Goal: Task Accomplishment & Management: Manage account settings

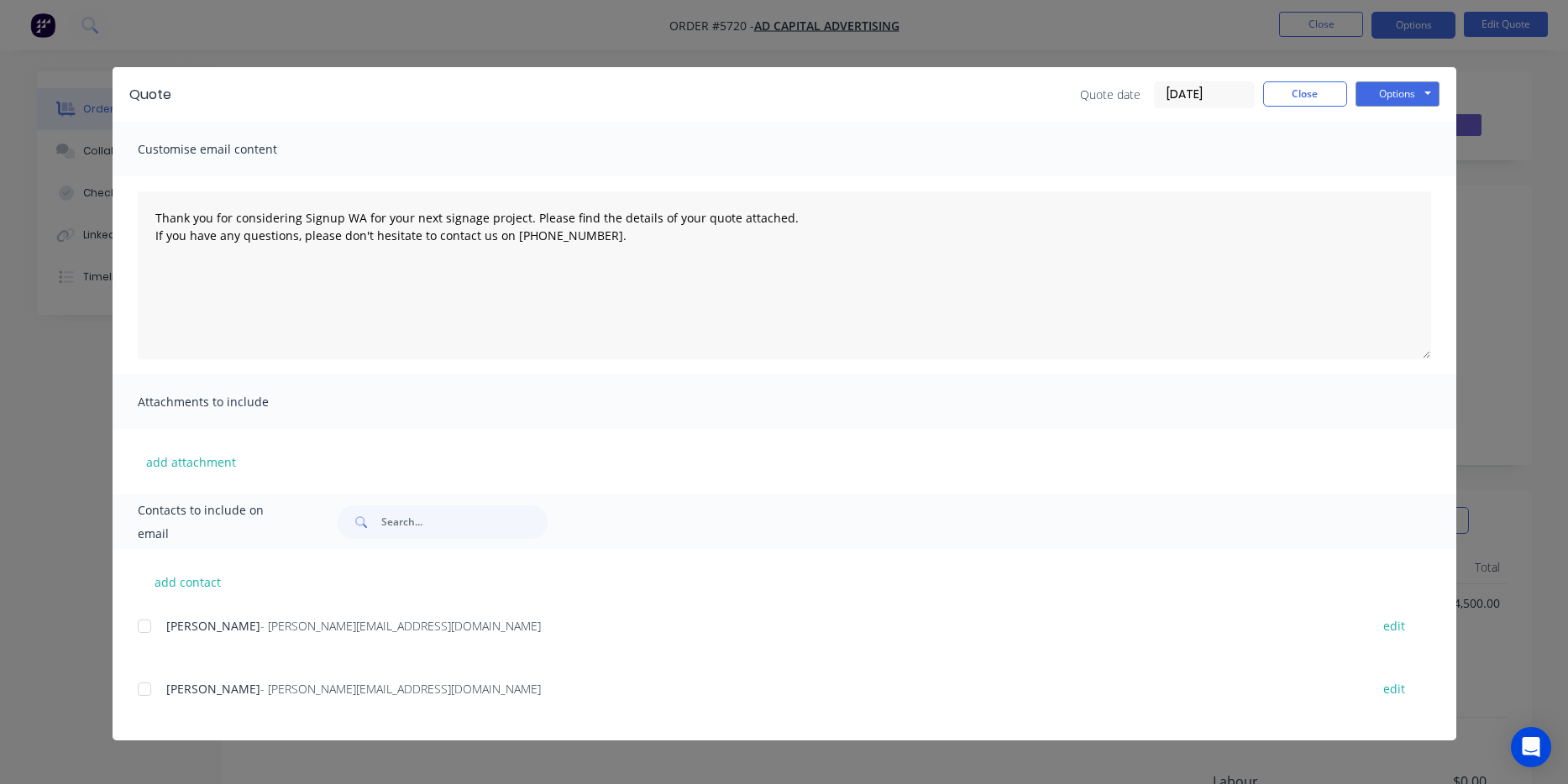
click at [1322, 98] on button "Close" at bounding box center [1305, 94] width 84 height 25
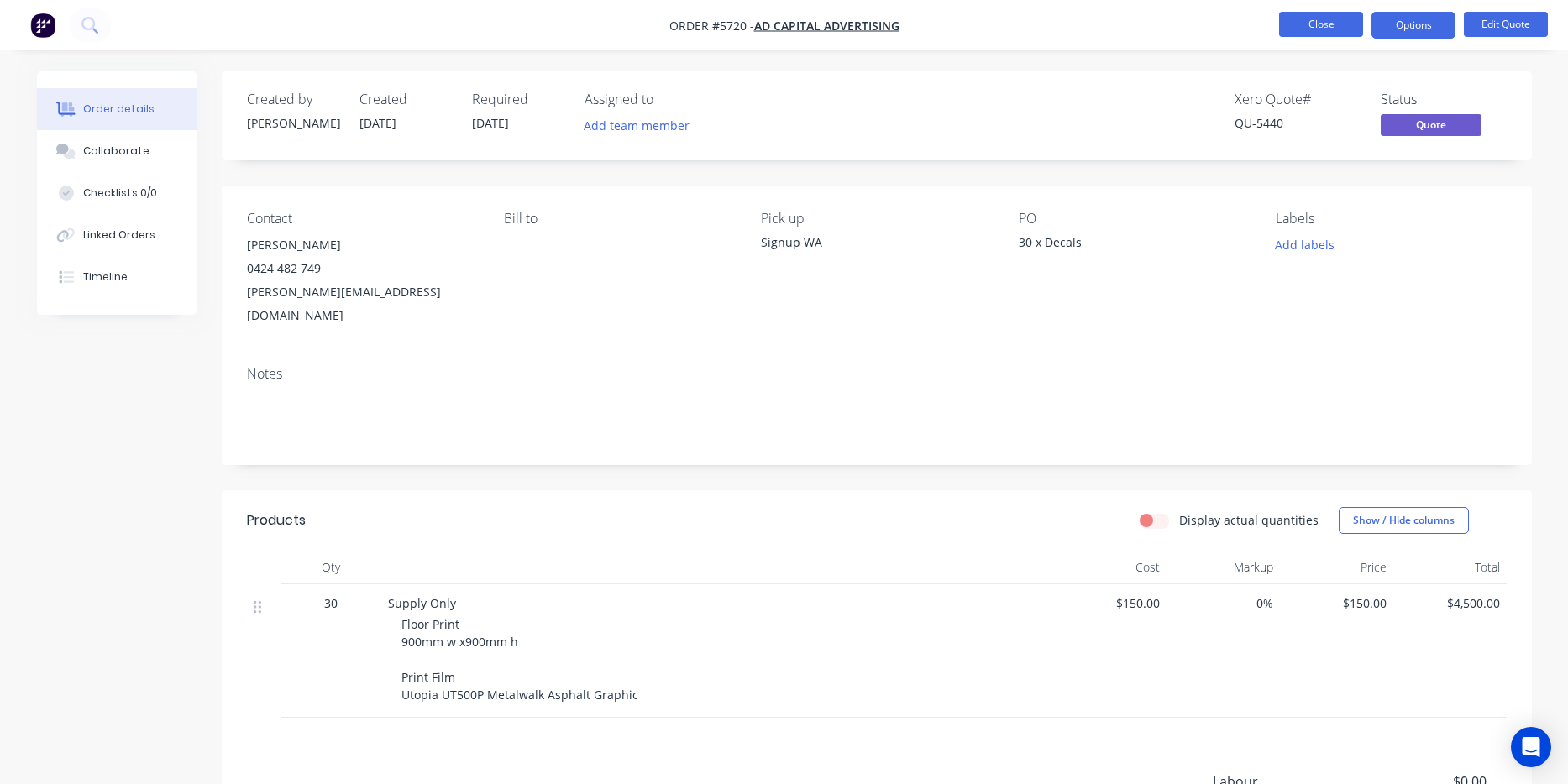
click at [1316, 26] on button "Close" at bounding box center [1321, 24] width 84 height 25
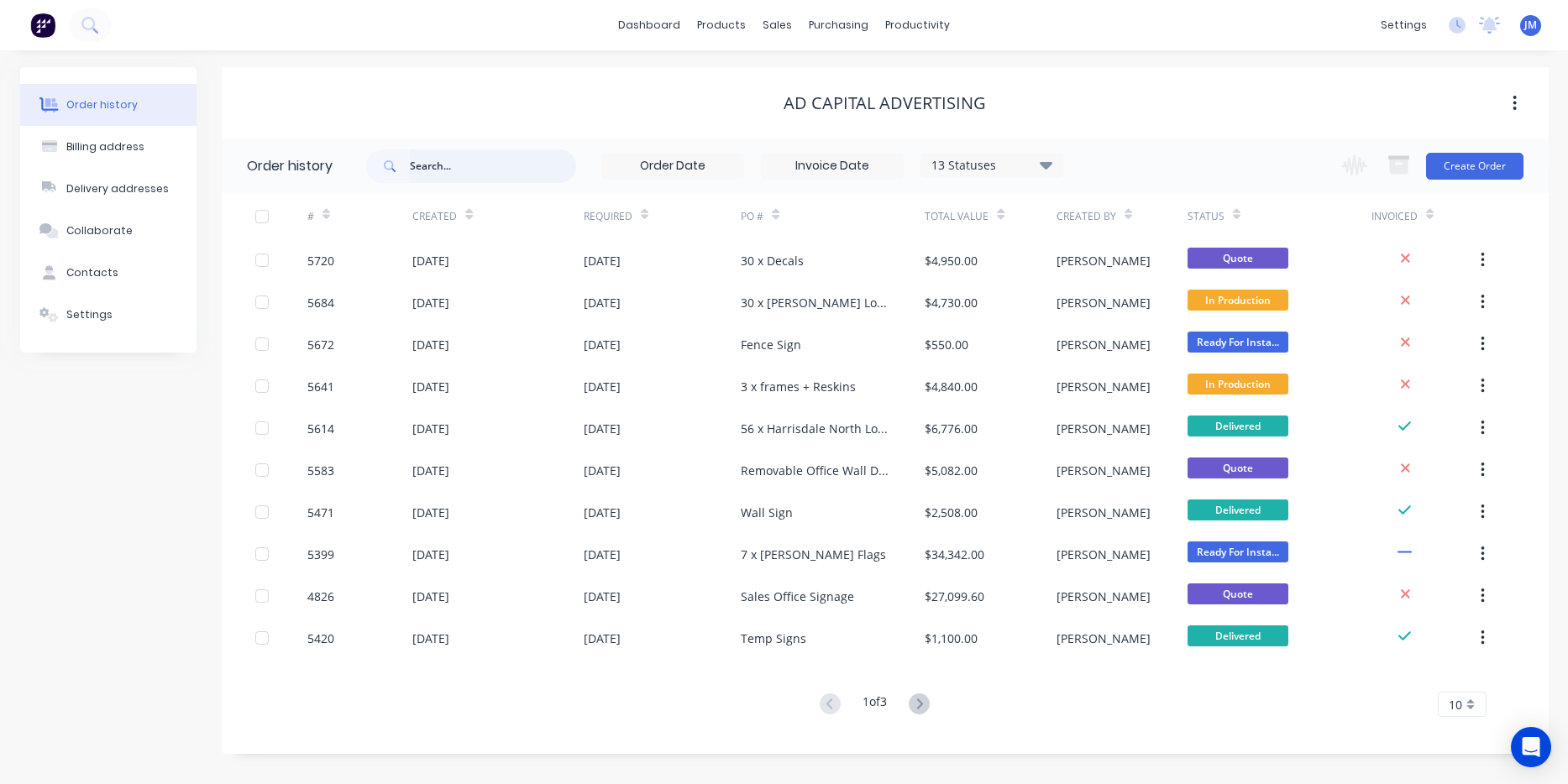
click at [437, 156] on input "text" at bounding box center [492, 166] width 166 height 34
click at [800, 80] on link "Sales Orders" at bounding box center [866, 80] width 222 height 34
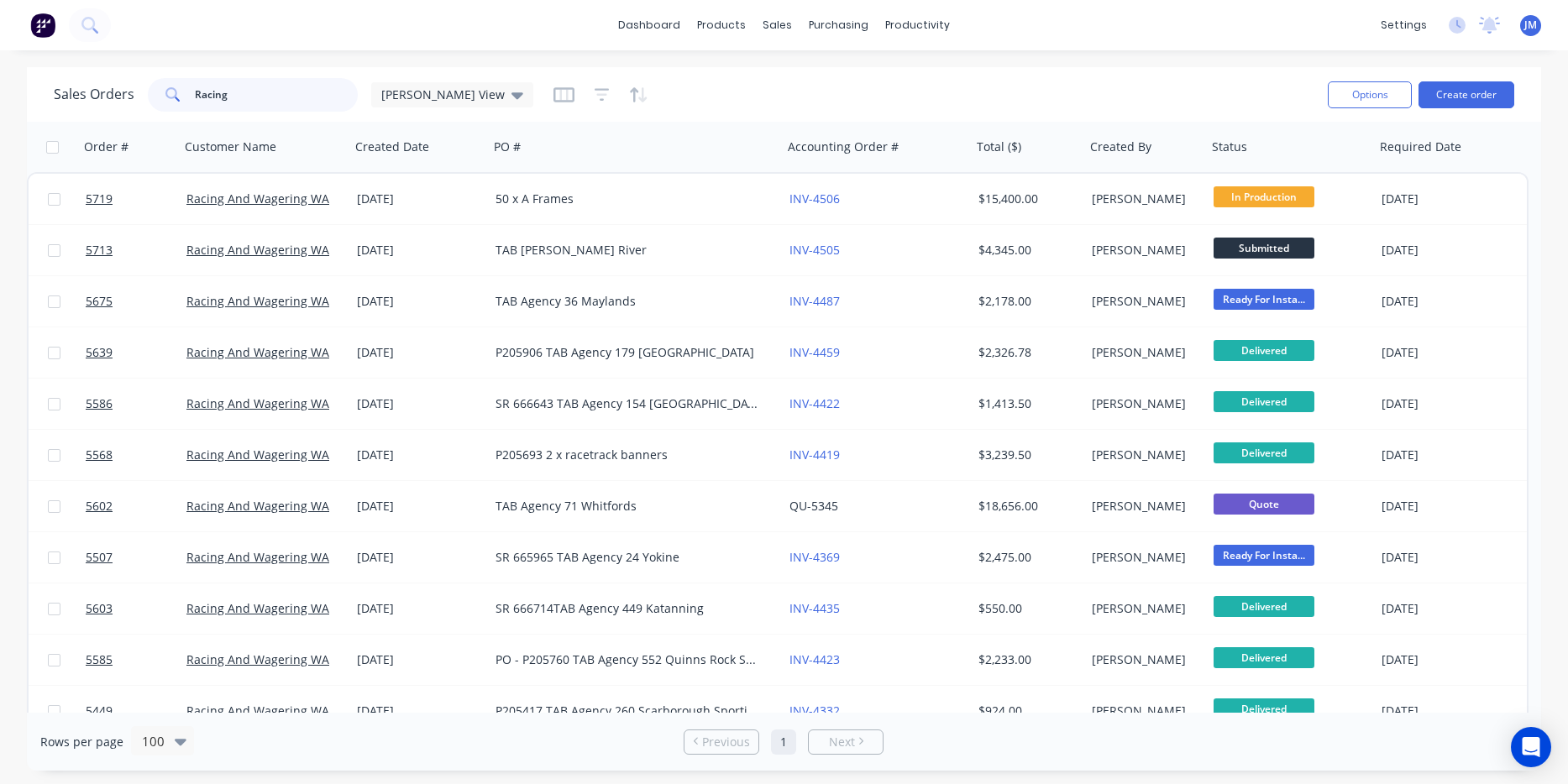
click at [264, 98] on input "Racing" at bounding box center [276, 95] width 163 height 34
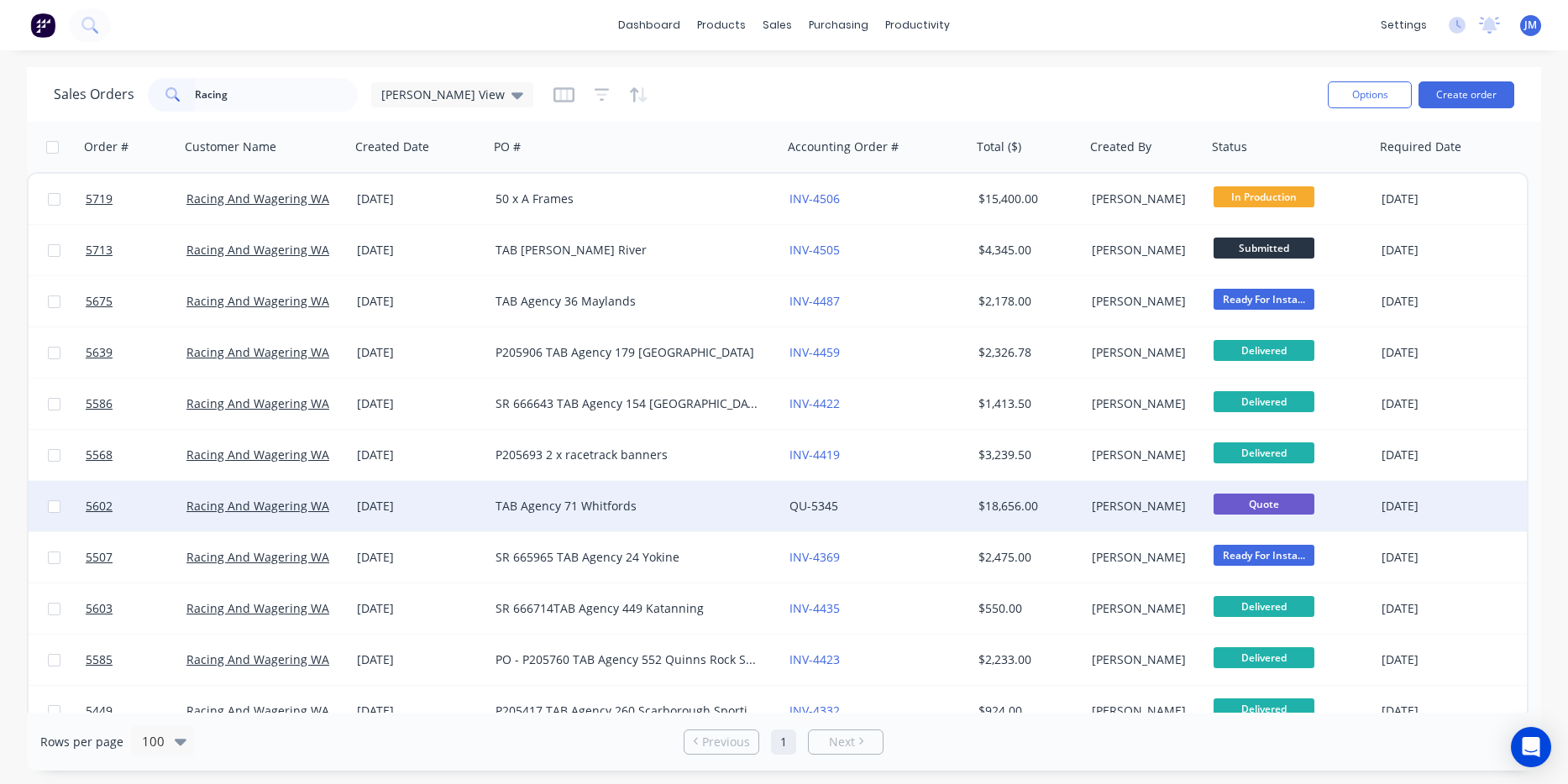
click at [626, 508] on div "TAB Agency 71 Whitfords" at bounding box center [629, 506] width 267 height 17
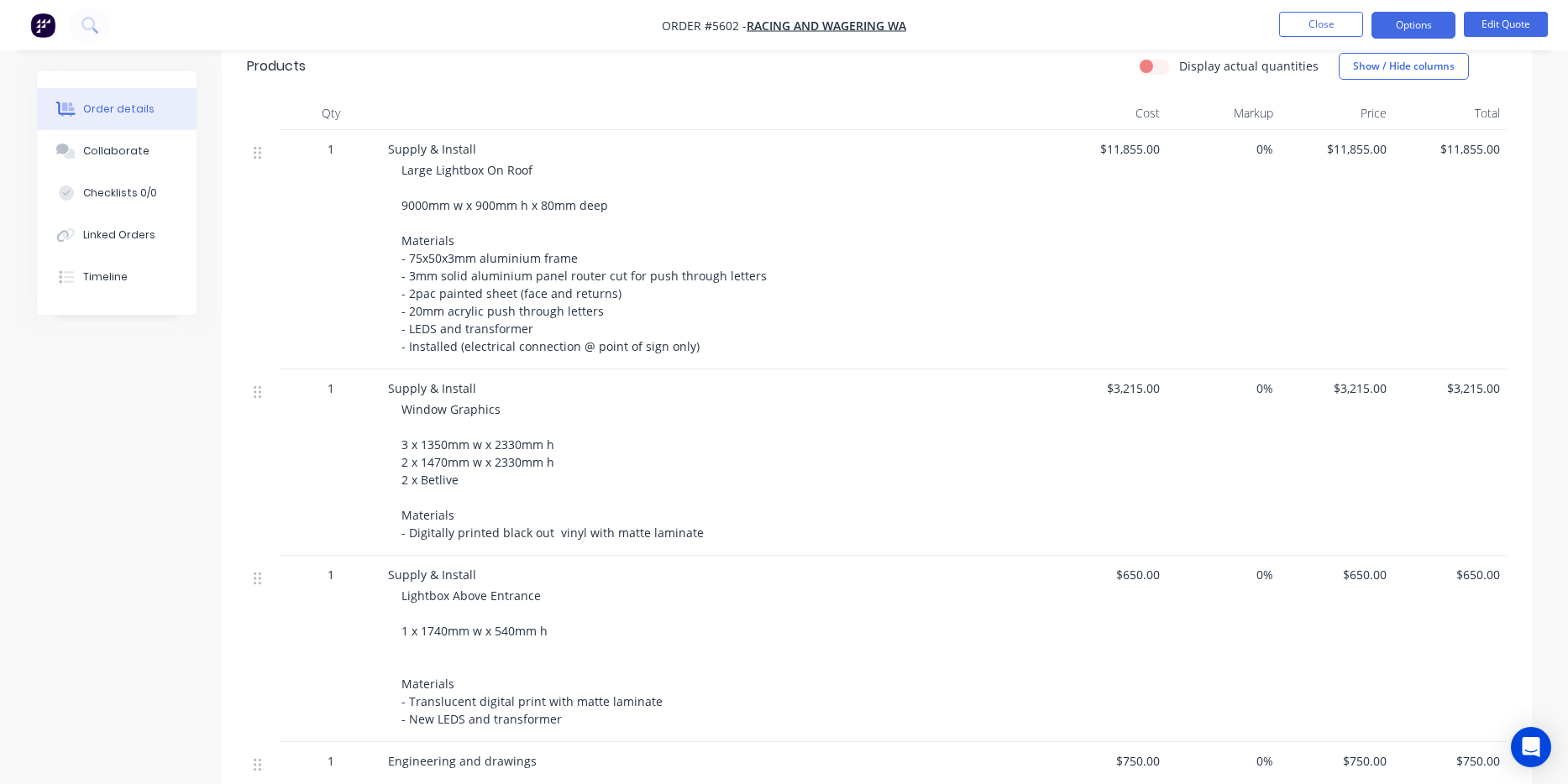
scroll to position [465, 0]
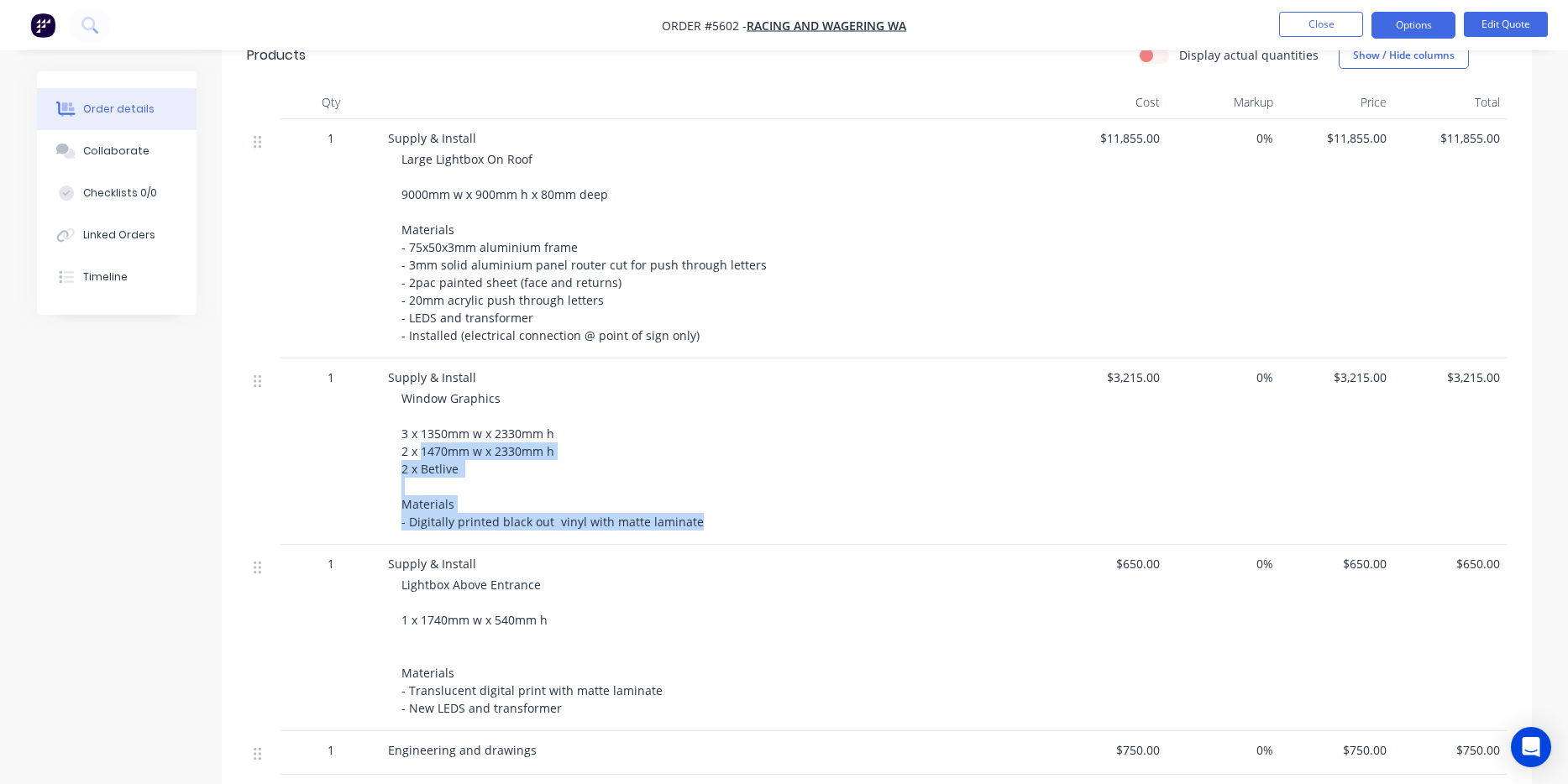
drag, startPoint x: 693, startPoint y: 498, endPoint x: 422, endPoint y: 422, distance: 281.5
click at [422, 422] on div "Window Graphics 3 x 1350mm w x 2330mm h 2 x 1470mm w x 2330mm h 2 x Betlive Mat…" at bounding box center [724, 460] width 645 height 141
click at [483, 458] on div "Window Graphics 3 x 1350mm w x 2330mm h 2 x 1470mm w x 2330mm h 2 x Betlive Mat…" at bounding box center [724, 460] width 645 height 141
drag, startPoint x: 691, startPoint y: 500, endPoint x: 394, endPoint y: 376, distance: 321.8
click at [394, 376] on div "Supply & Install Window Graphics 3 x 1350mm w x 2330mm h 2 x 1470mm w x 2330mm …" at bounding box center [717, 452] width 672 height 186
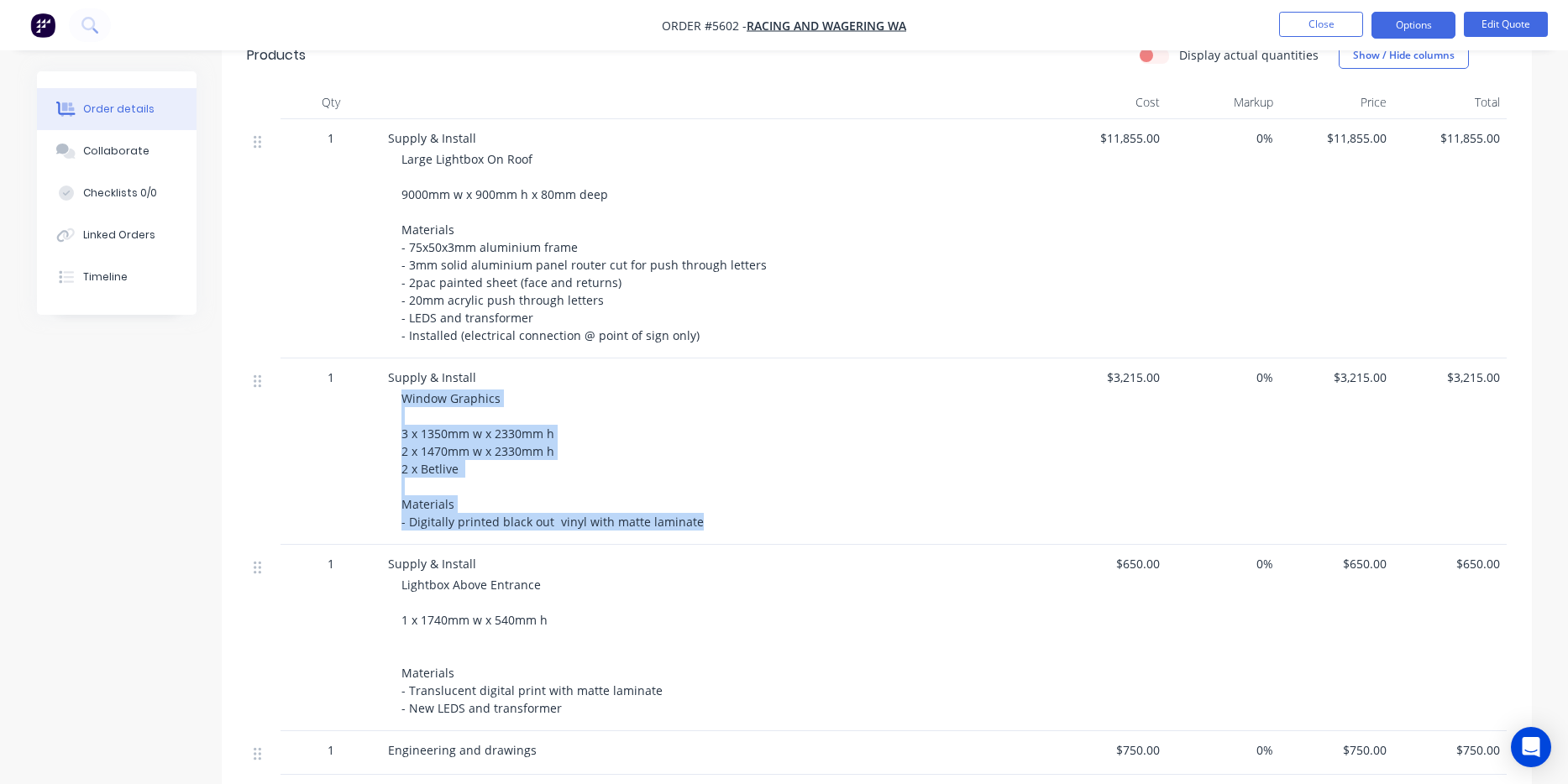
copy span "Window Graphics 3 x 1350mm w x 2330mm h 2 x 1470mm w x 2330mm h 2 x Betlive Mat…"
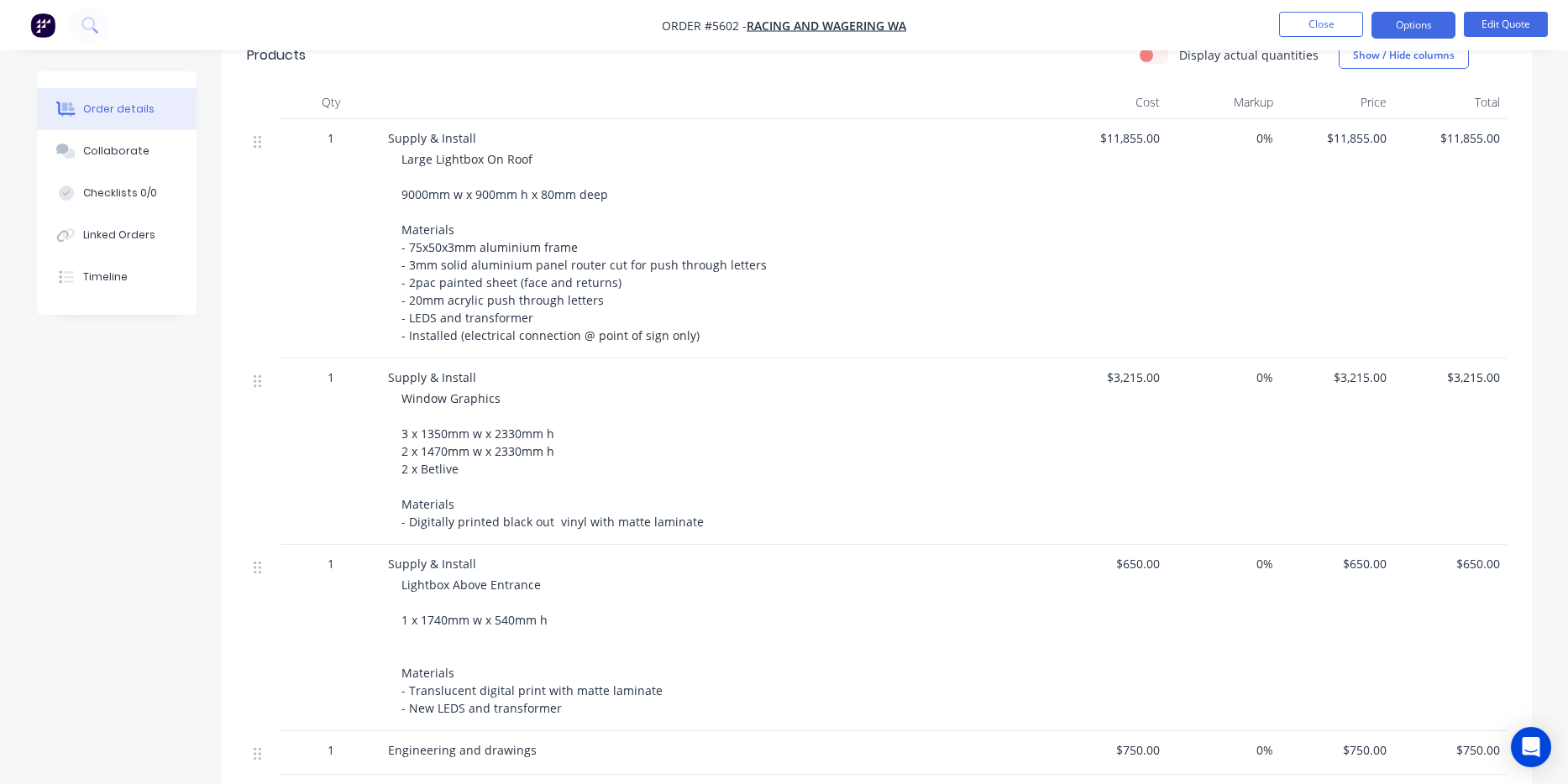
click at [702, 314] on div "Large Lightbox On Roof 9000mm w x 900mm h x 80mm deep Materials - 75x50x3mm alu…" at bounding box center [724, 247] width 645 height 194
click at [696, 313] on div "Large Lightbox On Roof 9000mm w x 900mm h x 80mm deep Materials - 75x50x3mm alu…" at bounding box center [724, 247] width 645 height 194
click at [687, 312] on span "Large Lightbox On Roof 9000mm w x 900mm h x 80mm deep Materials - 75x50x3mm alu…" at bounding box center [585, 247] width 369 height 192
click at [1484, 27] on button "Edit Quote" at bounding box center [1506, 24] width 84 height 25
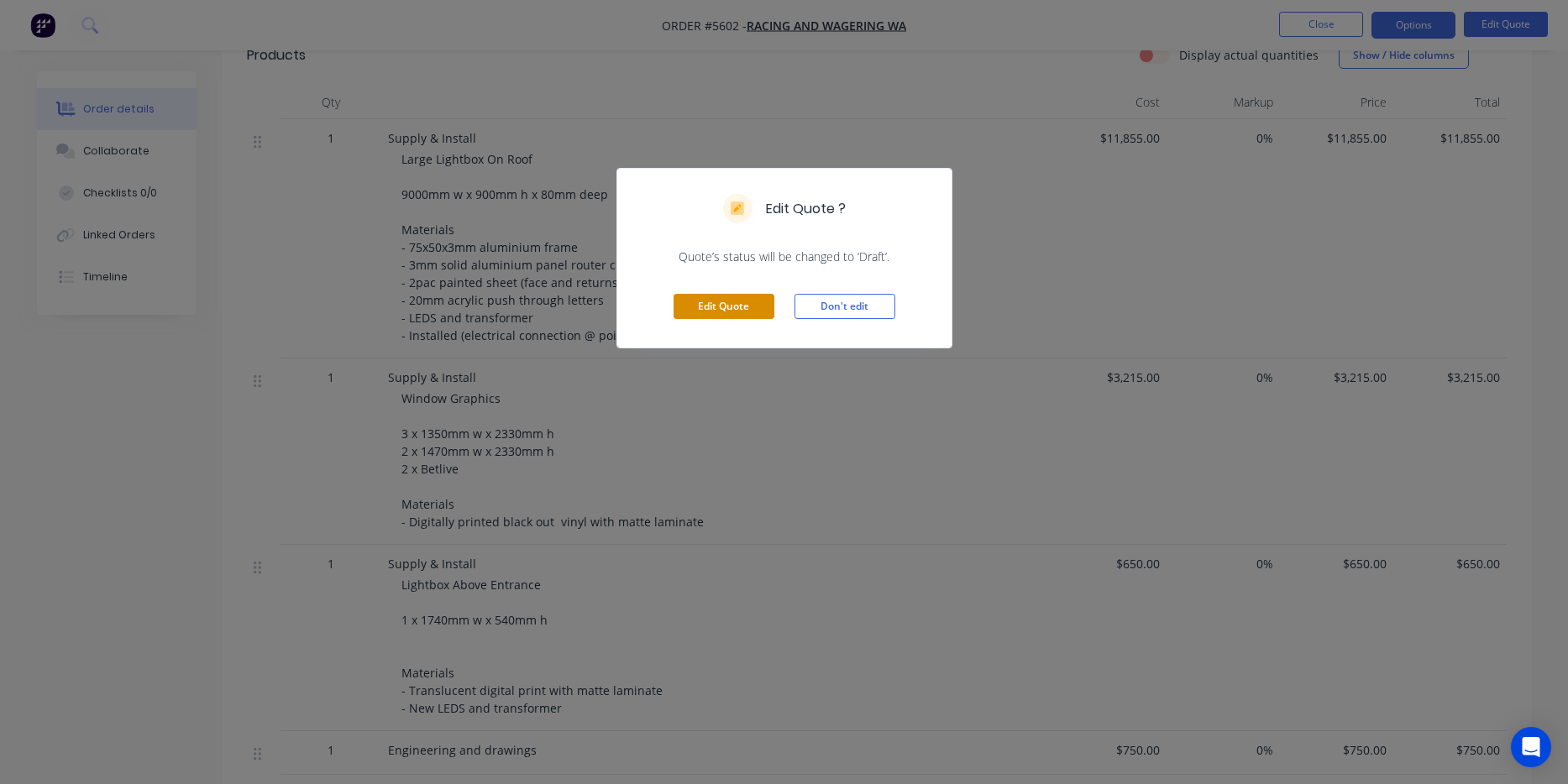
click at [734, 313] on button "Edit Quote" at bounding box center [723, 306] width 100 height 25
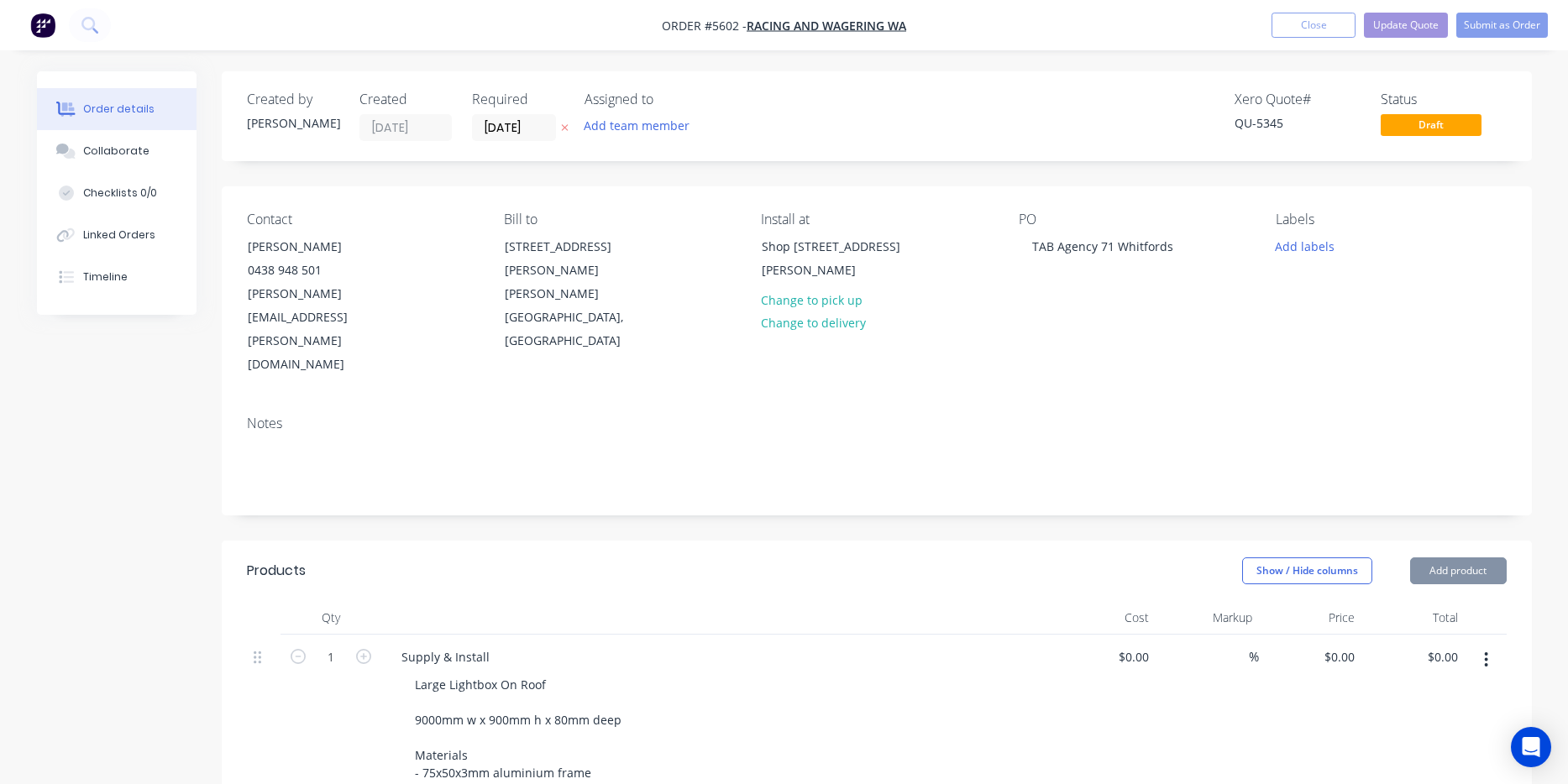
type input "$11,855.00"
type input "$3,215.00"
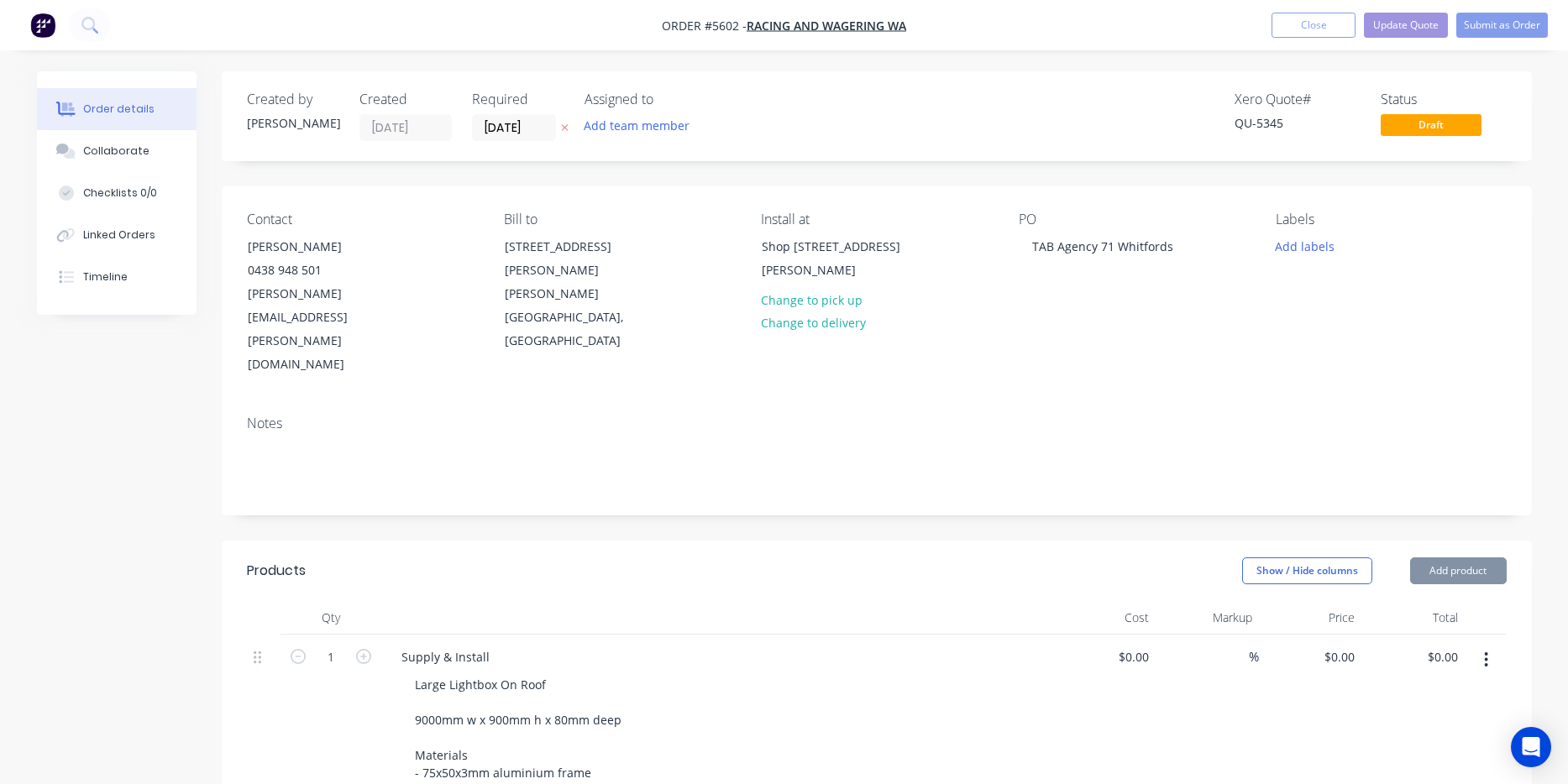
type input "$3,215.00"
type input "$650.00"
type input "$750.00"
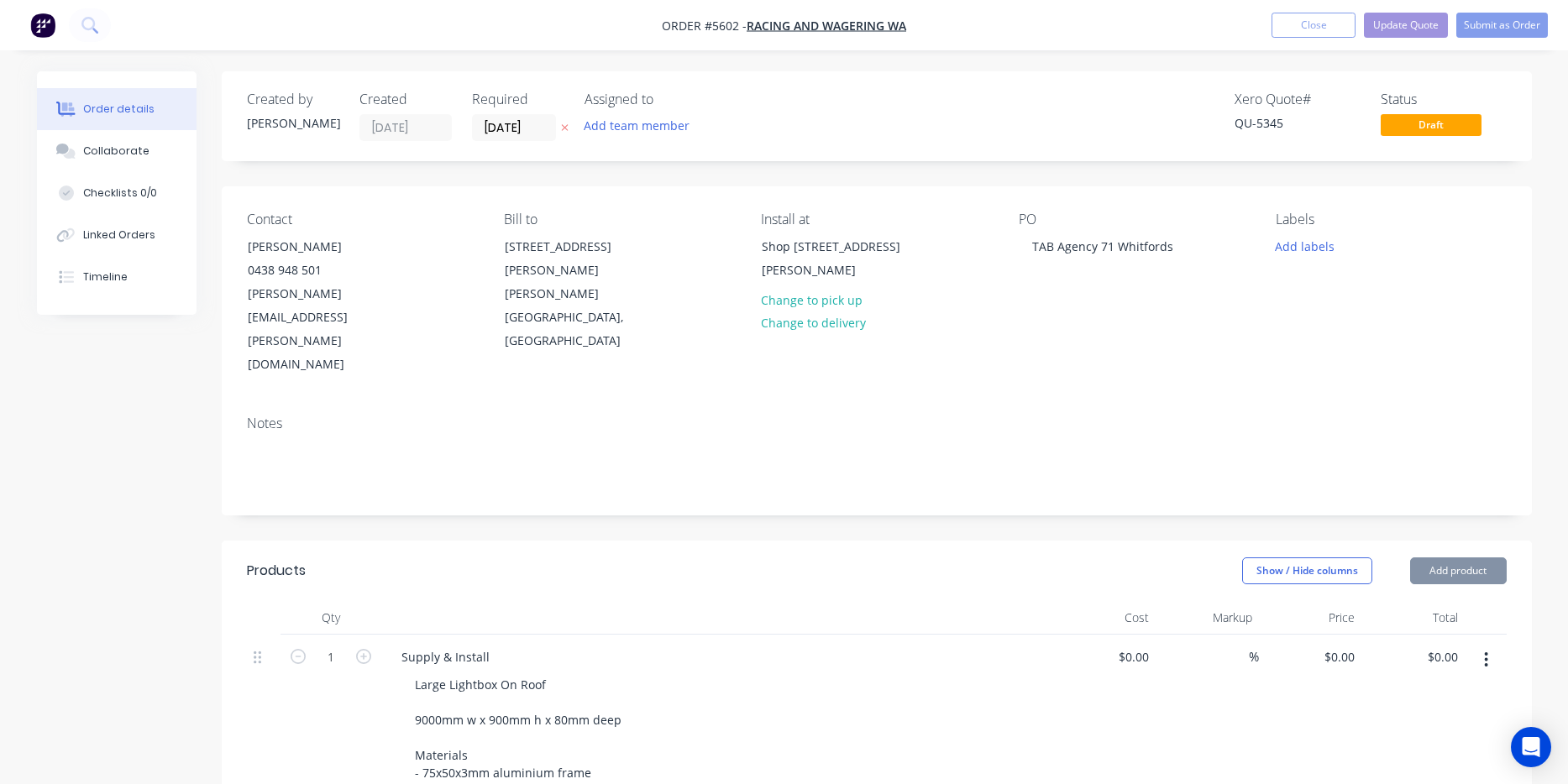
type input "$750.00"
type input "$490.00"
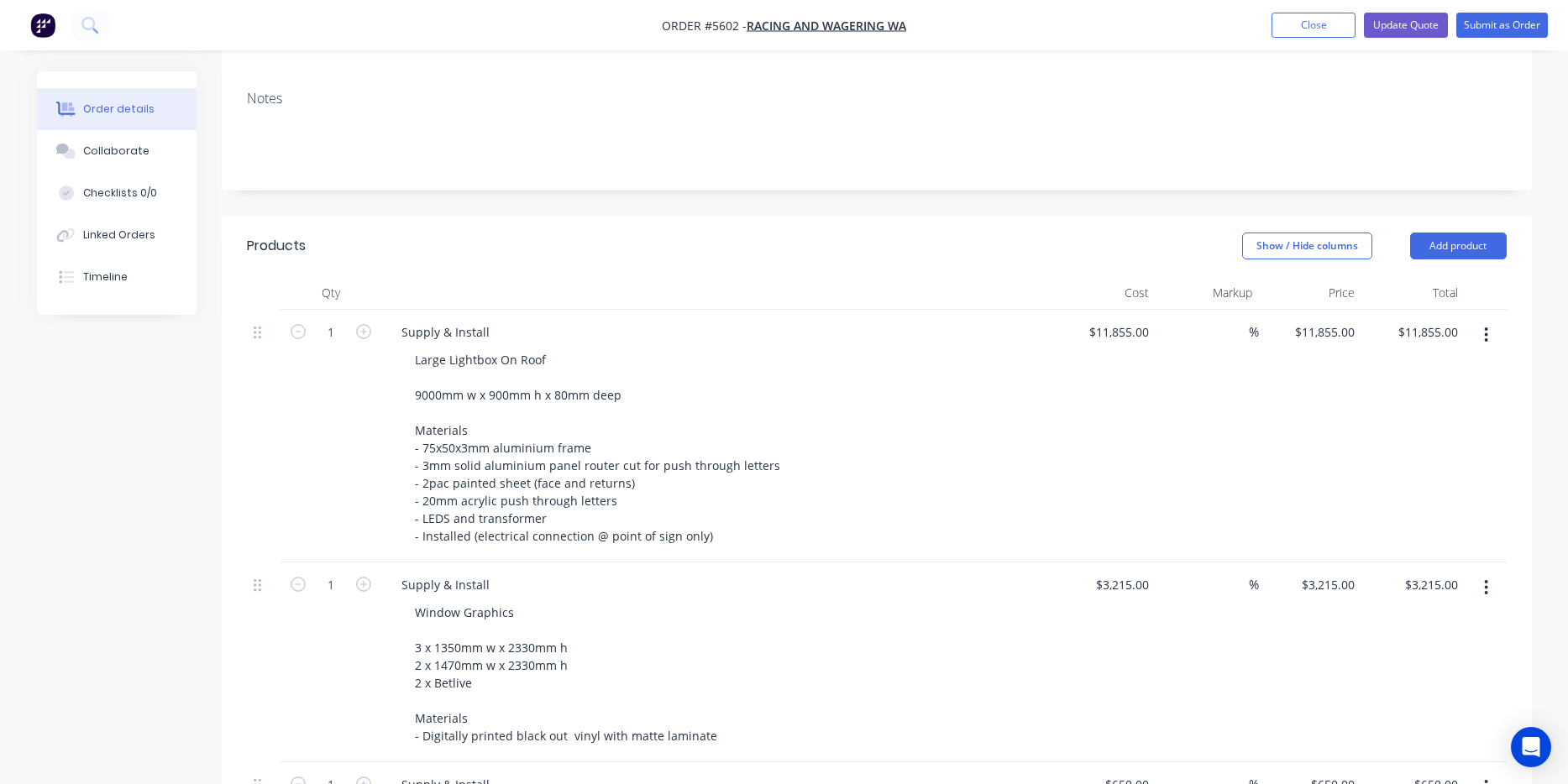
scroll to position [331, 0]
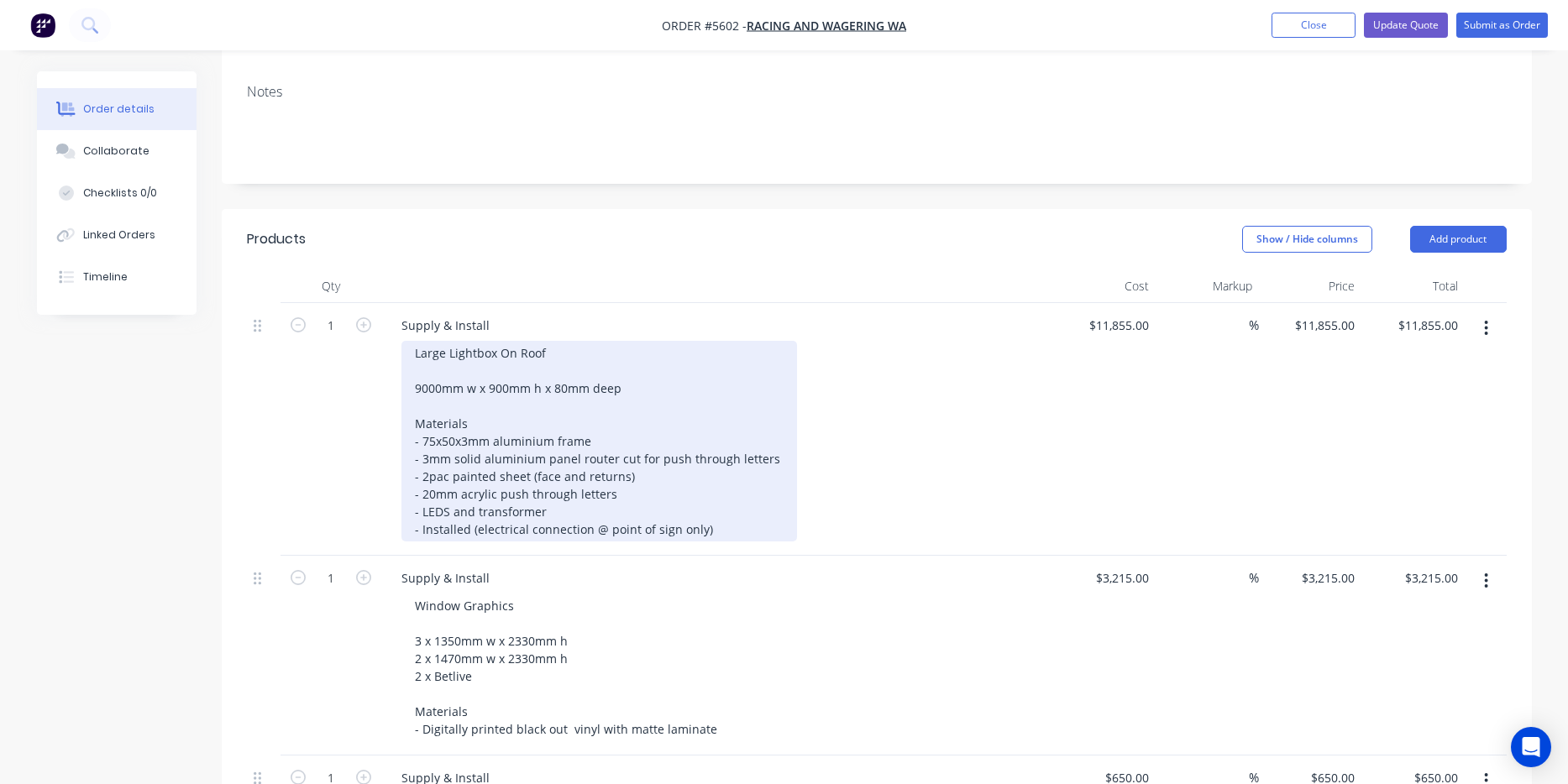
click at [722, 462] on div "Large Lightbox On Roof 9000mm w x 900mm h x 80mm deep Materials - 75x50x3mm alu…" at bounding box center [599, 441] width 395 height 201
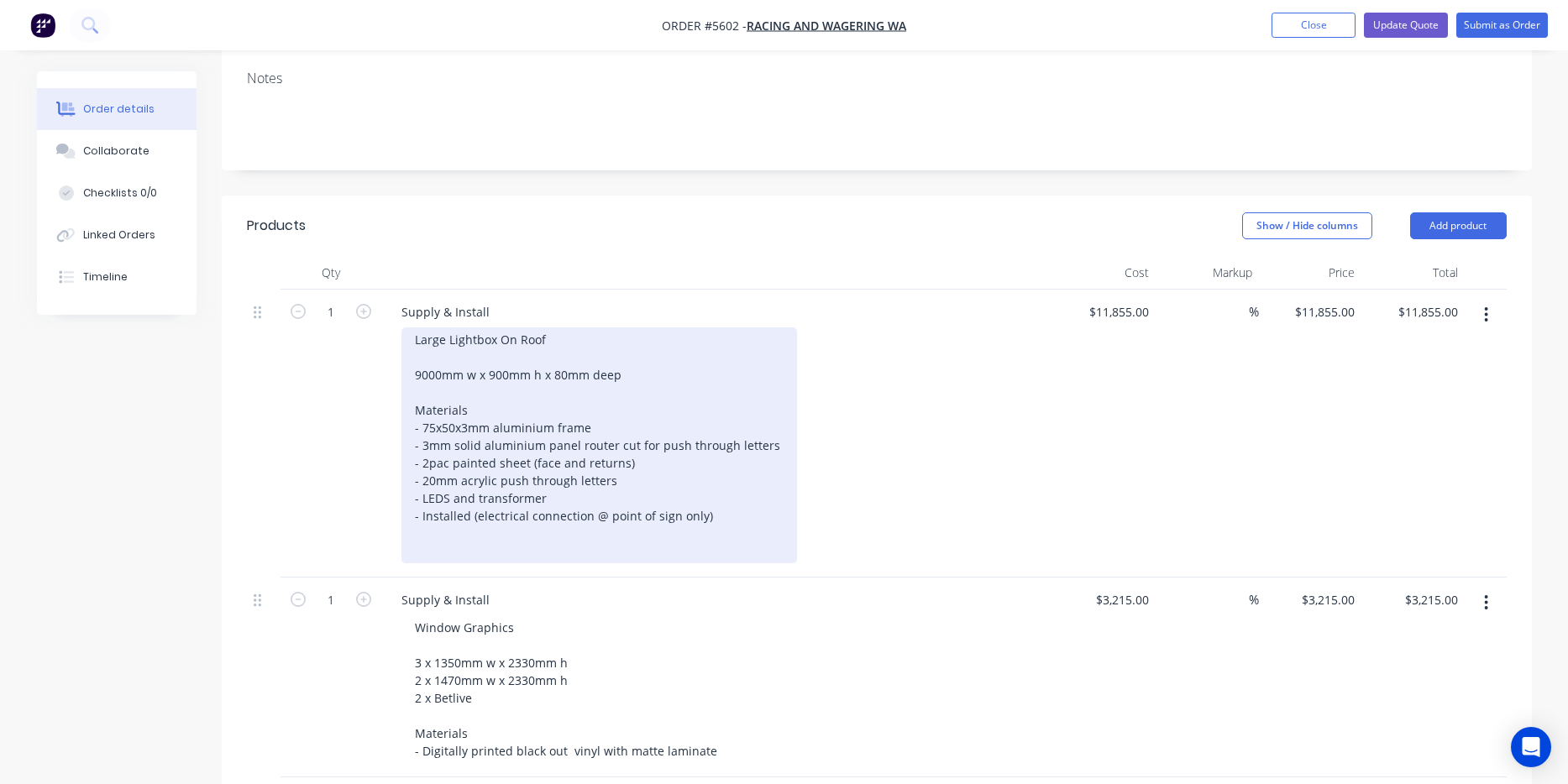
scroll to position [350, 0]
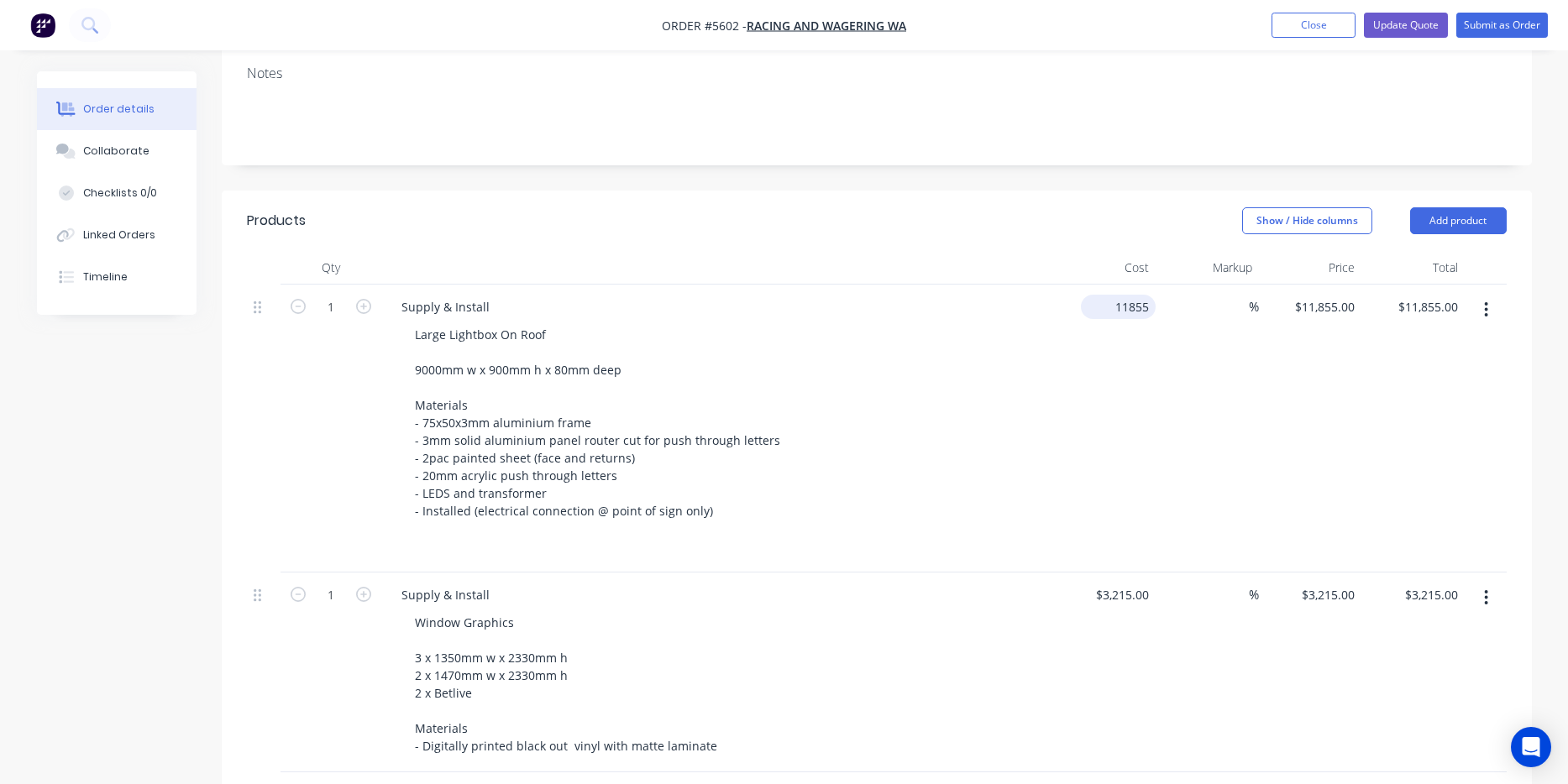
click at [1124, 295] on input "11855" at bounding box center [1121, 306] width 68 height 24
type input "$10,555.00"
click at [1110, 392] on div "$10,555.00 10555" at bounding box center [1104, 428] width 103 height 288
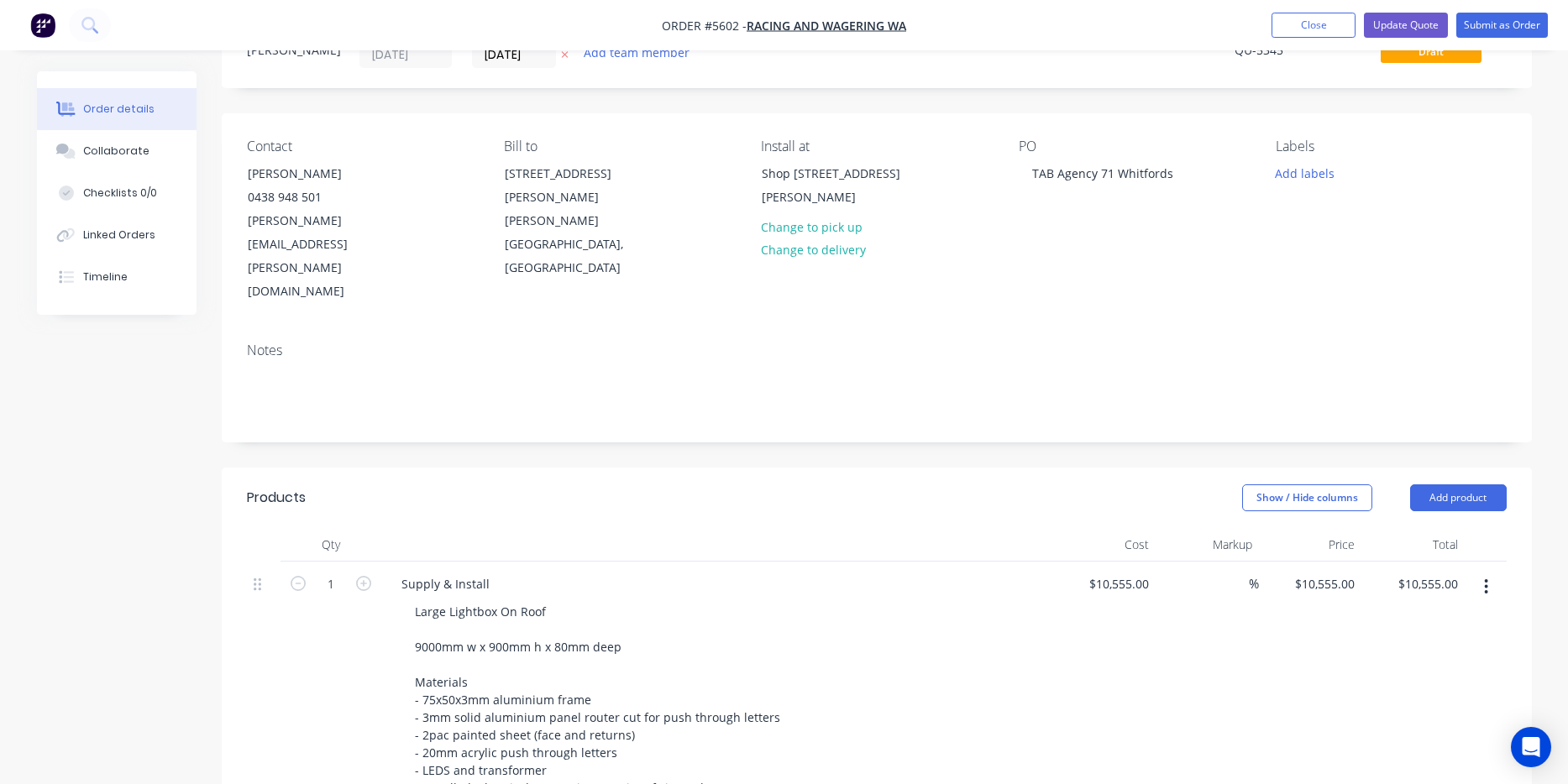
scroll to position [36, 0]
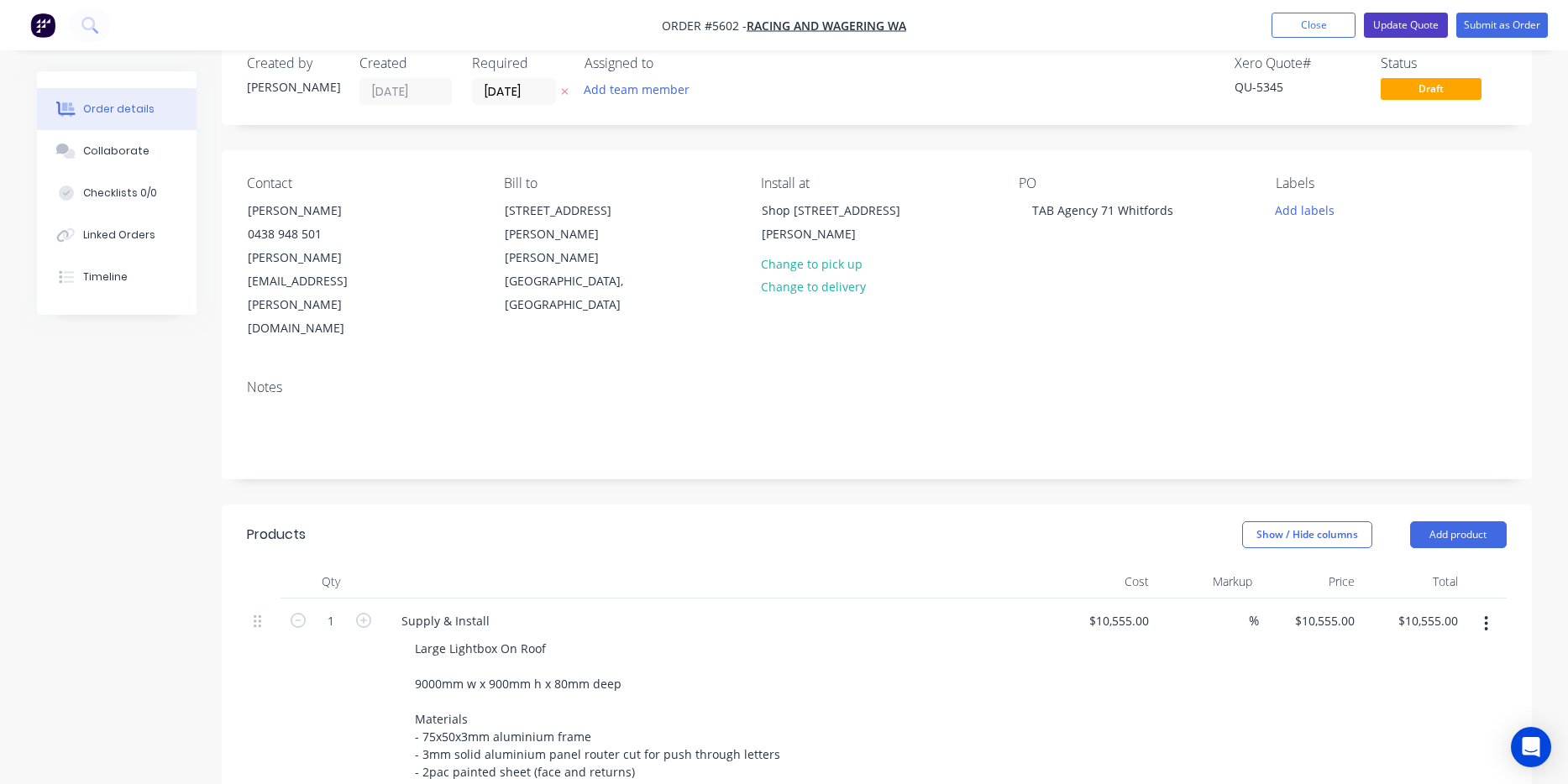
click at [1418, 23] on button "Update Quote" at bounding box center [1405, 25] width 84 height 25
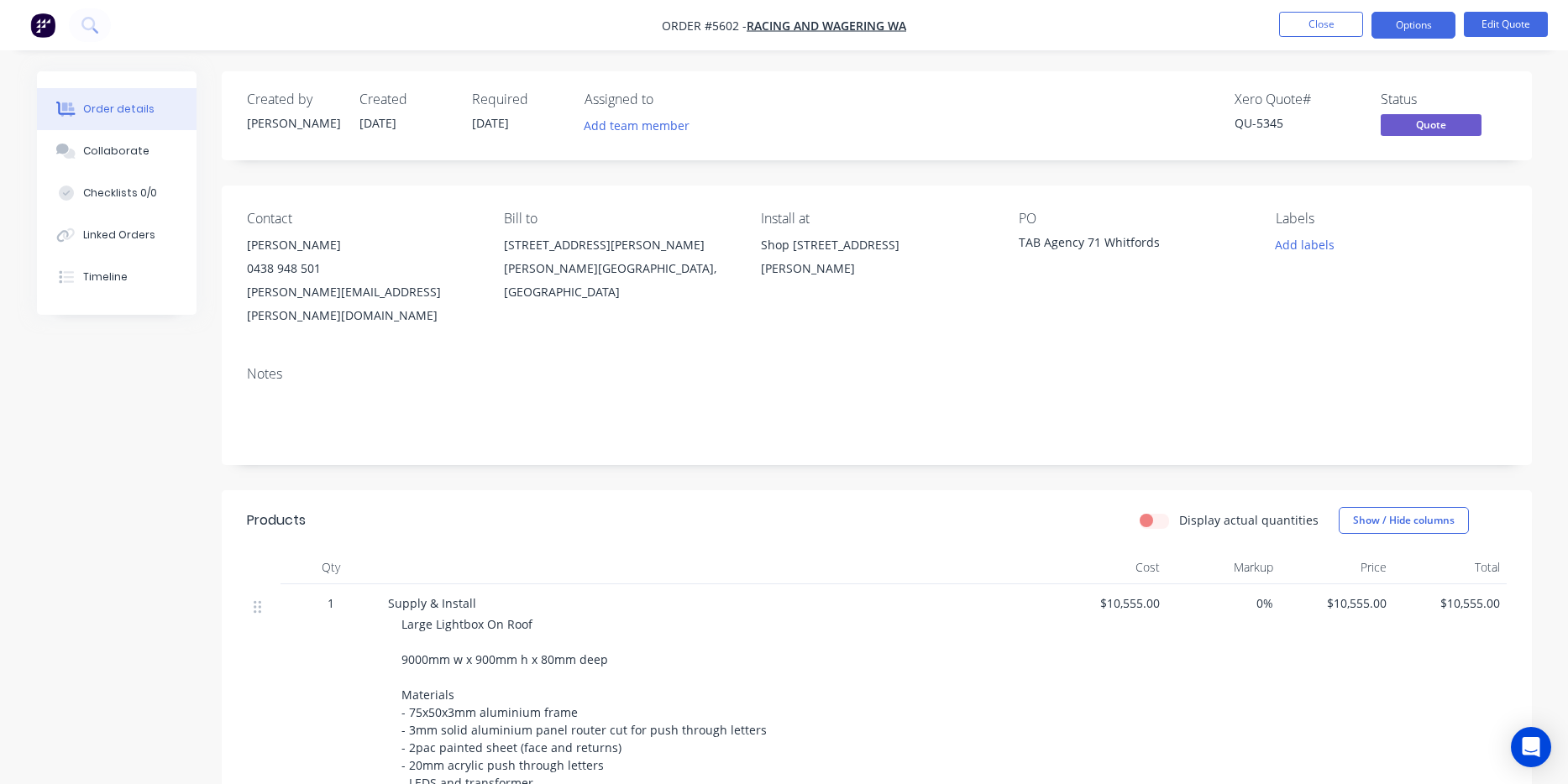
click at [1417, 25] on button "Options" at bounding box center [1413, 25] width 84 height 27
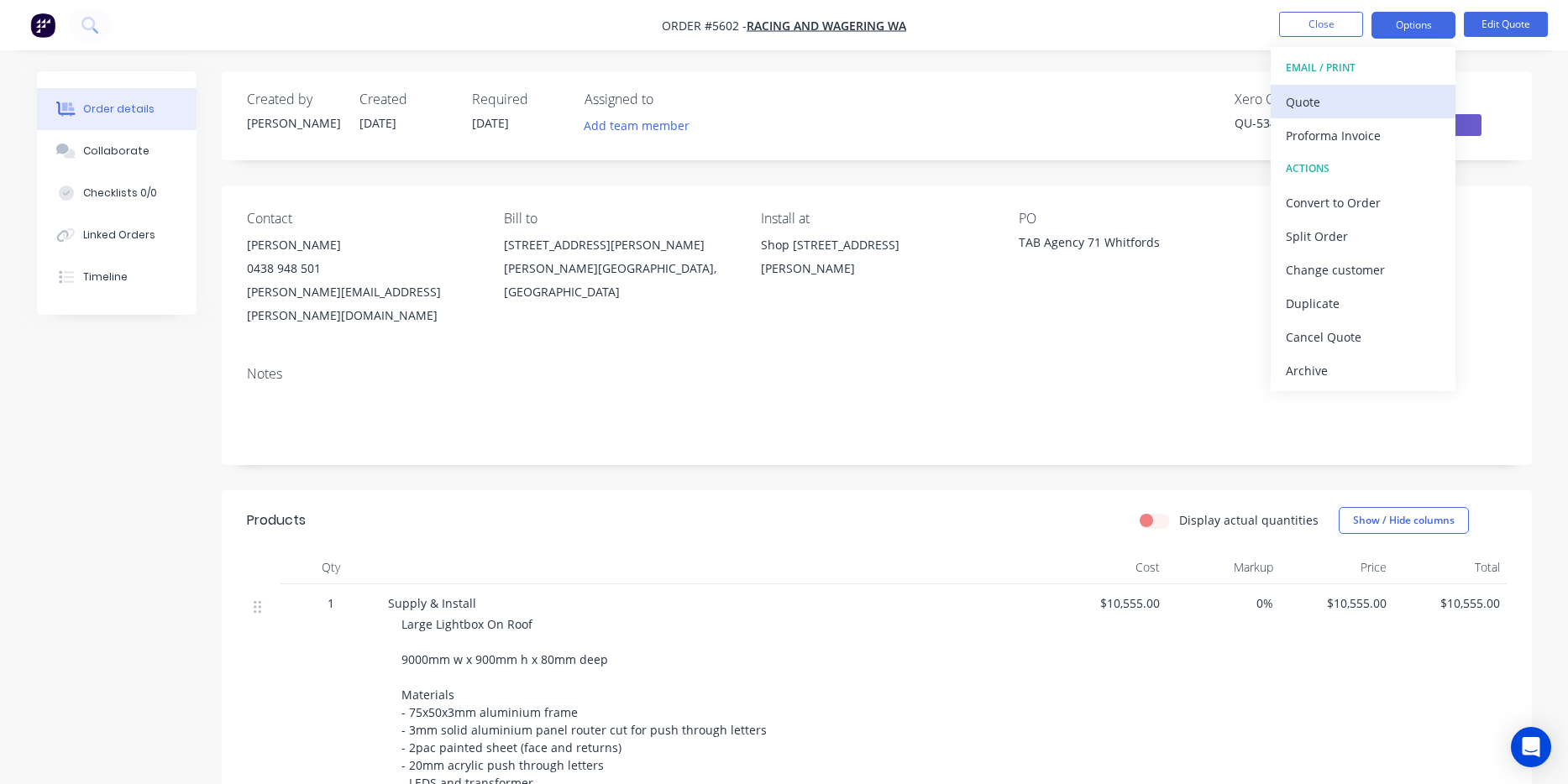
click at [1380, 99] on div "Quote" at bounding box center [1363, 101] width 155 height 24
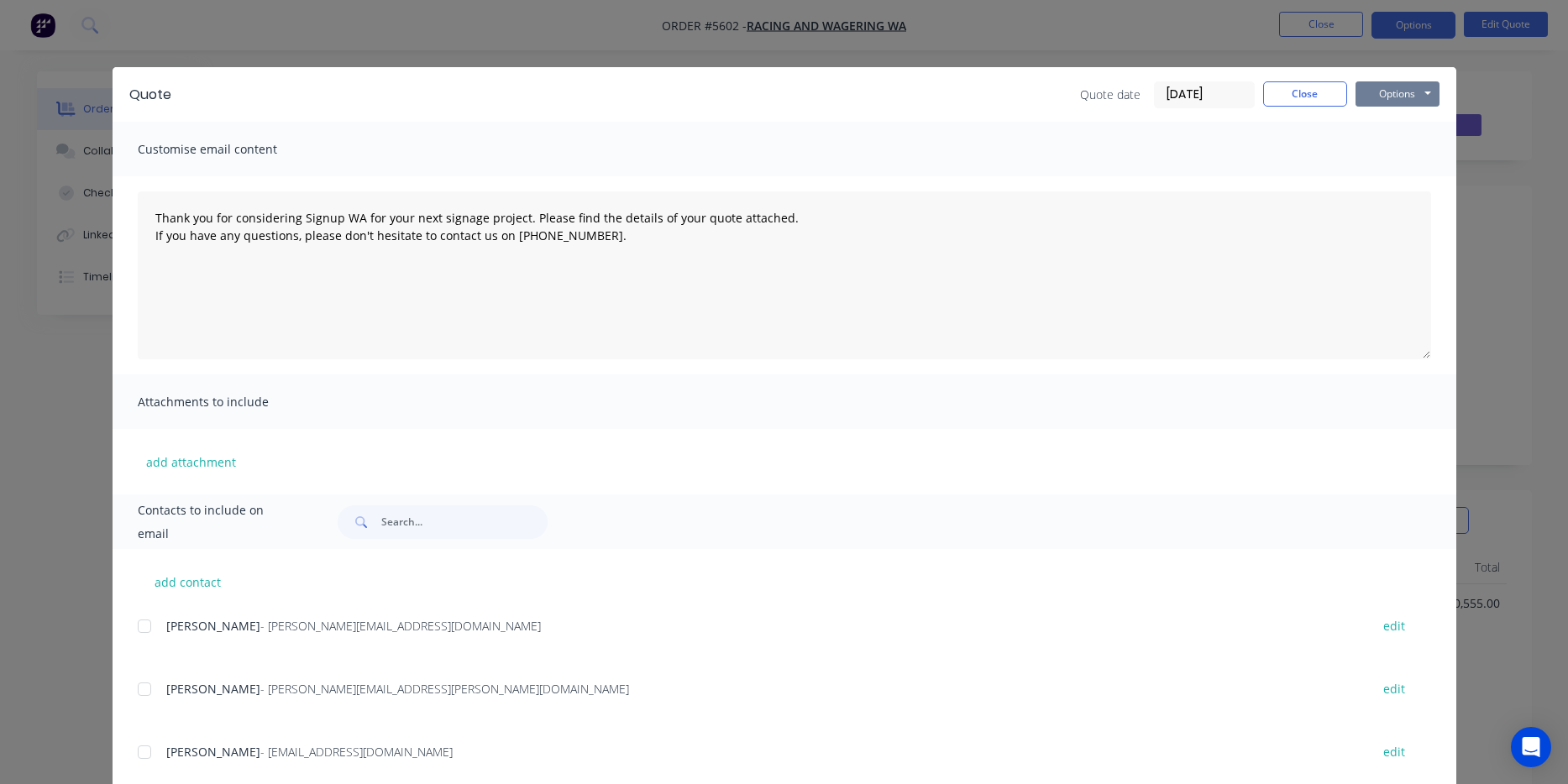
click at [1391, 98] on button "Options" at bounding box center [1397, 94] width 84 height 25
click at [1393, 148] on button "Print" at bounding box center [1409, 151] width 107 height 28
type textarea "Thank you for considering Signup WA for your next signage project. Please find …"
